Goal: Task Accomplishment & Management: Manage account settings

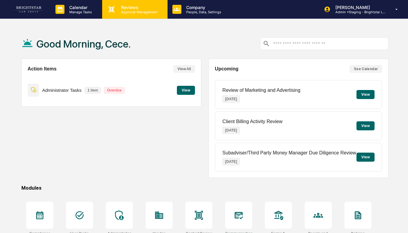
click at [110, 18] on div "Reviews Approval Management" at bounding box center [134, 9] width 65 height 19
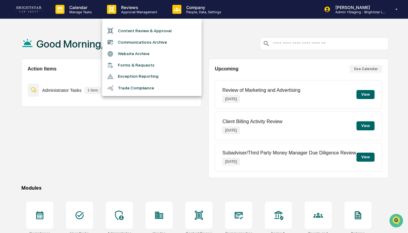
click at [84, 17] on div at bounding box center [204, 116] width 408 height 233
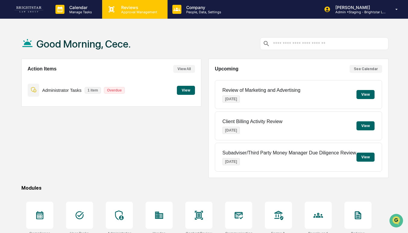
click at [119, 11] on p "Approval Management" at bounding box center [138, 12] width 44 height 4
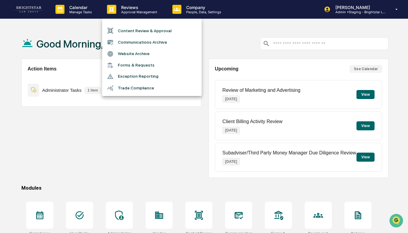
click at [93, 12] on div at bounding box center [204, 116] width 408 height 233
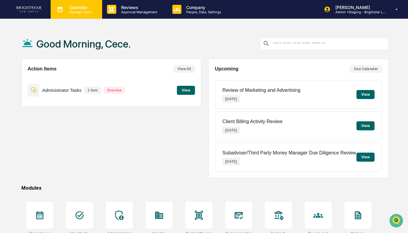
click at [86, 12] on p "Manage Tasks" at bounding box center [80, 12] width 30 height 4
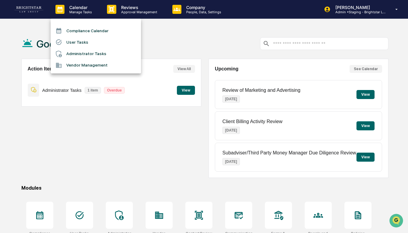
click at [76, 54] on li "Administrator Tasks" at bounding box center [96, 53] width 90 height 11
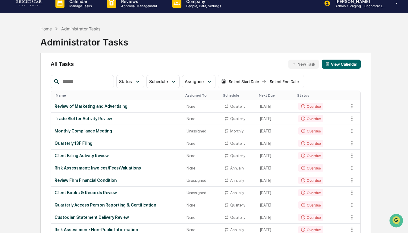
scroll to position [238, 0]
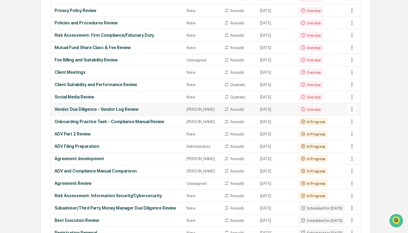
click at [164, 113] on td "Vendor Due Diligence - Vendor Log Review" at bounding box center [117, 109] width 132 height 12
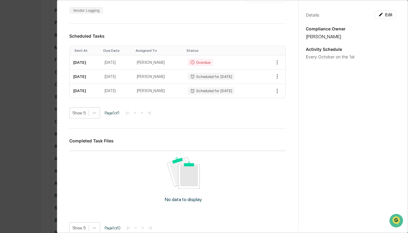
scroll to position [0, 0]
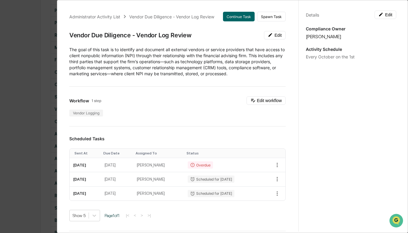
click at [37, 72] on div "Administrator Activity List Vendor Due Diligence - Vendor Log Review Continue T…" at bounding box center [204, 116] width 408 height 233
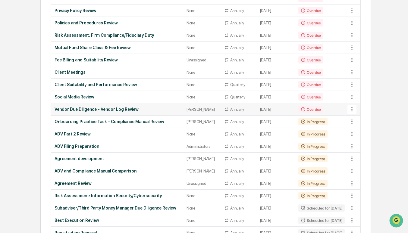
click at [128, 112] on div "Vendor Due Diligence - Vendor Log Review" at bounding box center [117, 109] width 125 height 5
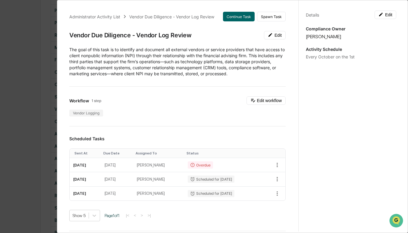
click at [38, 112] on div "Administrator Activity List Vendor Due Diligence - Vendor Log Review Continue T…" at bounding box center [204, 116] width 408 height 233
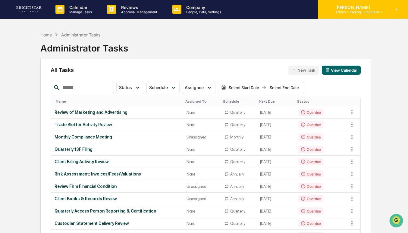
click at [347, 2] on div "[PERSON_NAME] Admin • Staging - Brightstar Law Group" at bounding box center [363, 9] width 90 height 19
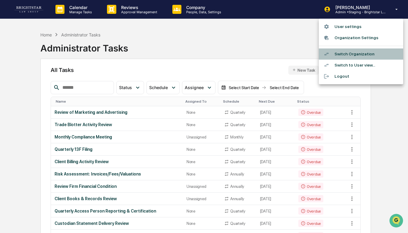
click at [361, 49] on li "Switch Organization" at bounding box center [361, 54] width 84 height 11
